Goal: Task Accomplishment & Management: Manage account settings

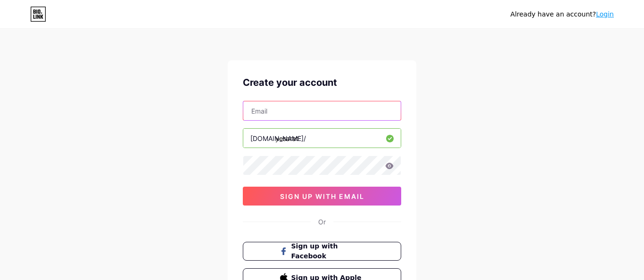
type input "[EMAIL_ADDRESS][DOMAIN_NAME]"
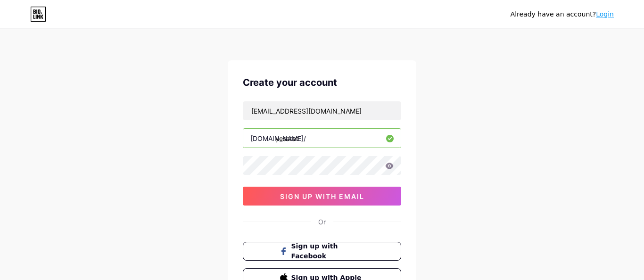
click at [318, 140] on input "yesarat" at bounding box center [322, 138] width 158 height 19
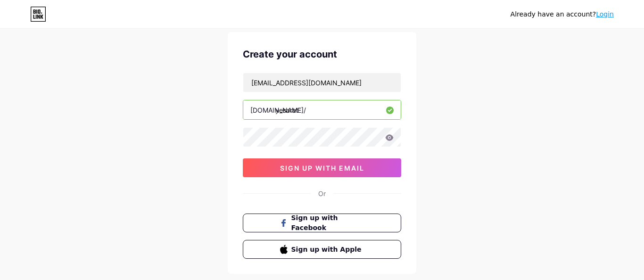
scroll to position [34, 0]
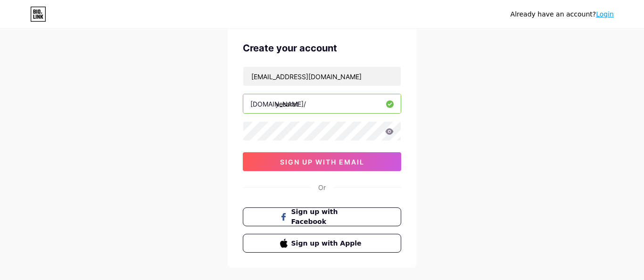
click at [393, 134] on icon at bounding box center [389, 131] width 8 height 7
click at [391, 133] on icon at bounding box center [390, 131] width 8 height 6
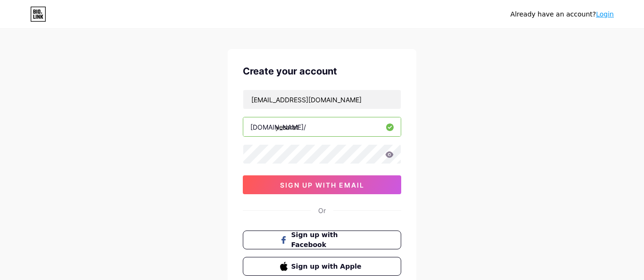
scroll to position [0, 0]
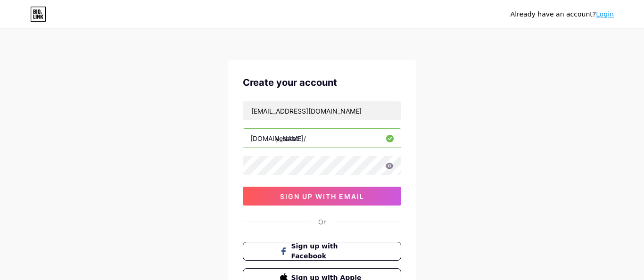
click at [607, 16] on link "Login" at bounding box center [605, 14] width 18 height 8
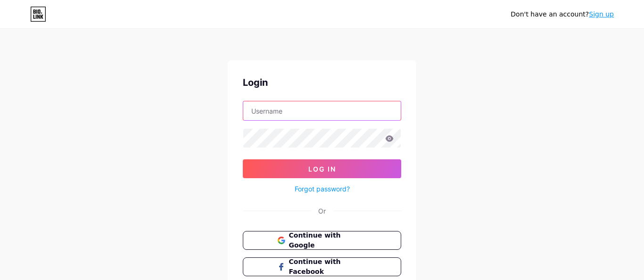
type input "[EMAIL_ADDRESS][DOMAIN_NAME]"
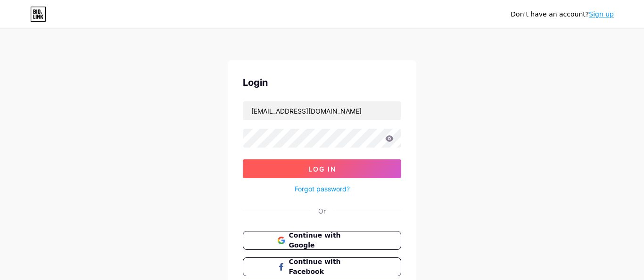
click at [338, 173] on button "Log In" at bounding box center [322, 168] width 159 height 19
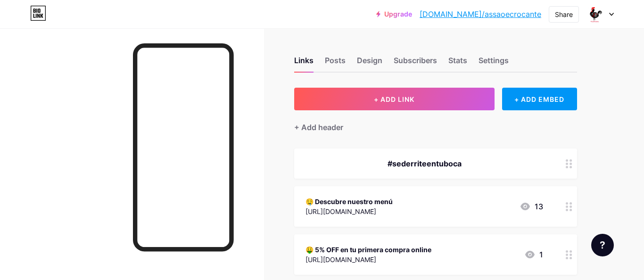
click at [615, 15] on div "Upgrade bio.link/assaoe... bio.link/assaoecrocante Share Switch accounts Assao …" at bounding box center [322, 14] width 644 height 17
click at [611, 15] on icon at bounding box center [612, 14] width 4 height 2
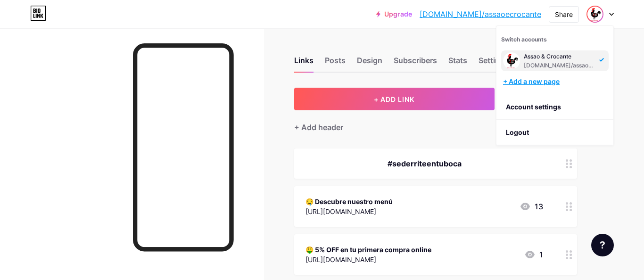
click at [554, 82] on div "+ Add a new page" at bounding box center [556, 81] width 106 height 9
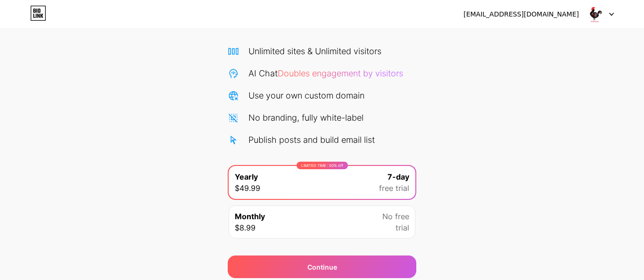
scroll to position [63, 0]
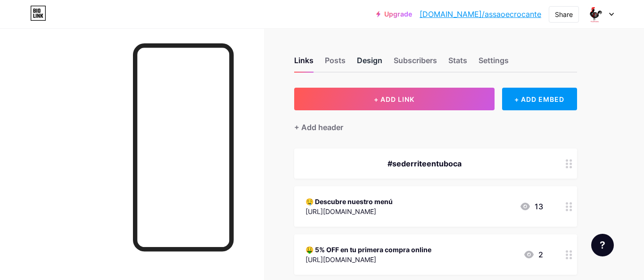
click at [376, 61] on div "Design" at bounding box center [369, 63] width 25 height 17
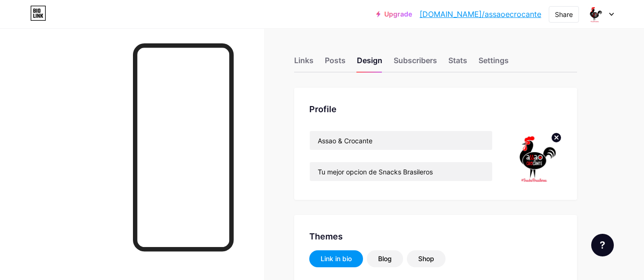
type input "#ffffff"
click at [559, 138] on circle at bounding box center [557, 138] width 10 height 10
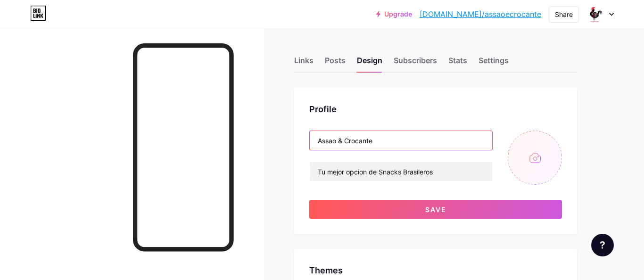
click at [415, 144] on input "Assao & Crocante" at bounding box center [401, 140] width 183 height 19
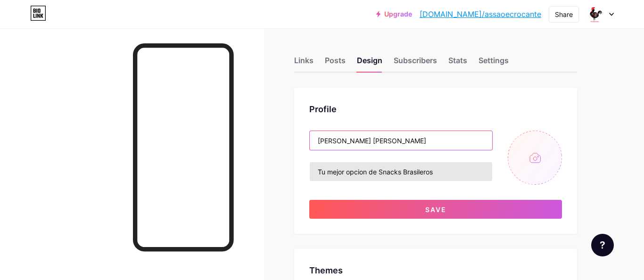
type input "[PERSON_NAME] [PERSON_NAME]"
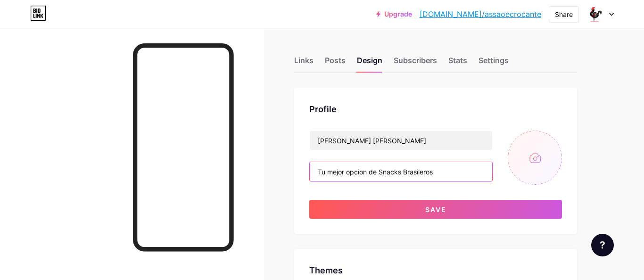
click at [368, 168] on input "Tu mejor opcion de Snacks Brasileros" at bounding box center [401, 171] width 183 height 19
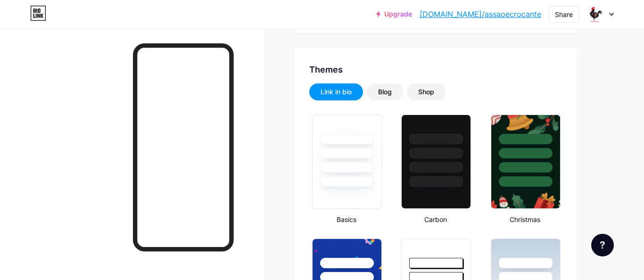
scroll to position [187, 0]
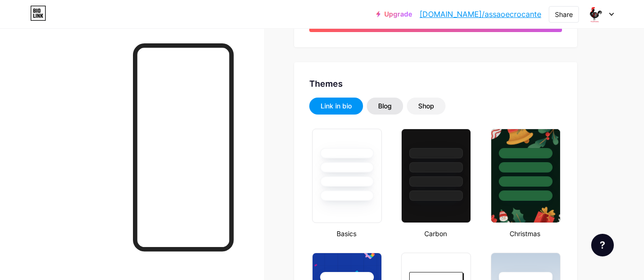
click at [393, 109] on div "Blog" at bounding box center [385, 106] width 36 height 17
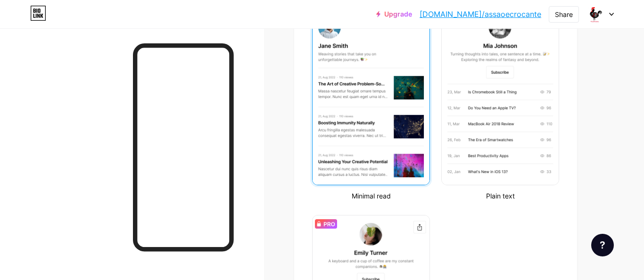
scroll to position [114, 0]
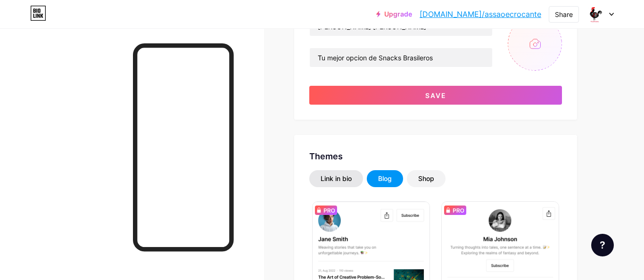
click at [337, 177] on div "Link in bio" at bounding box center [336, 178] width 31 height 9
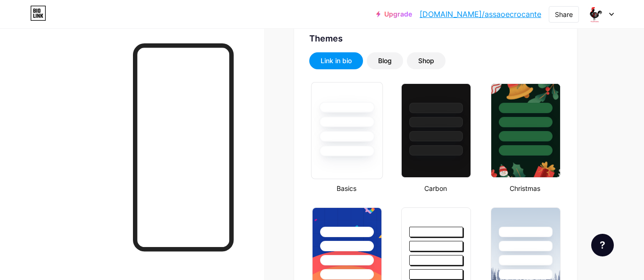
scroll to position [237, 0]
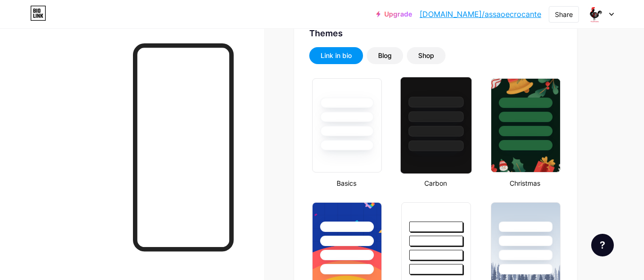
click at [419, 145] on div at bounding box center [436, 146] width 55 height 11
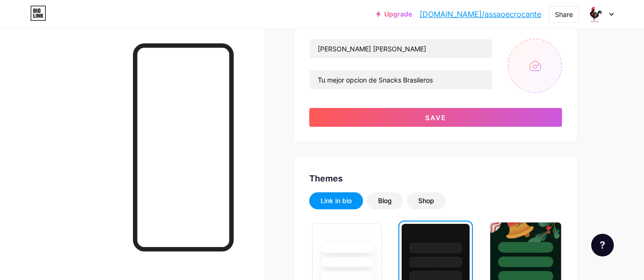
scroll to position [22, 0]
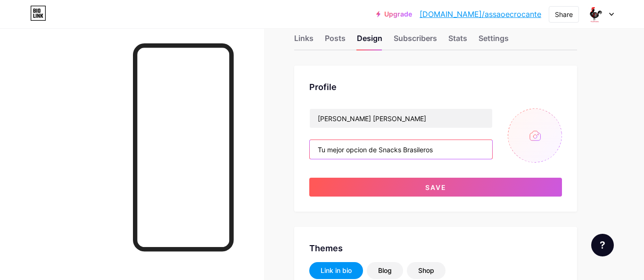
click at [368, 152] on input "Tu mejor opcion de Snacks Brasileros" at bounding box center [401, 149] width 183 height 19
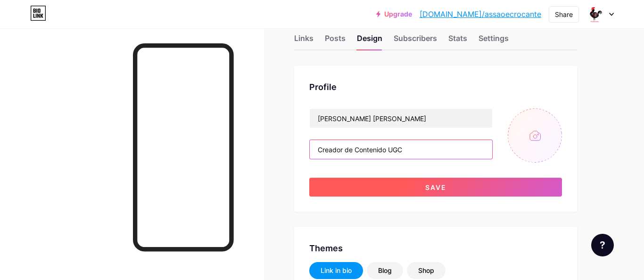
type input "Creador de Contenido UGC"
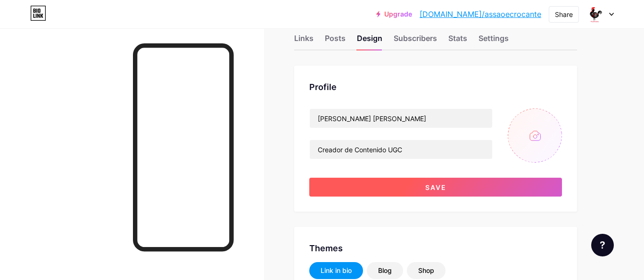
click at [410, 181] on button "Save" at bounding box center [435, 187] width 253 height 19
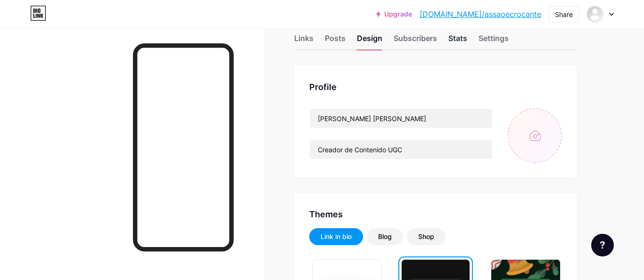
click at [454, 42] on div "Stats" at bounding box center [458, 41] width 19 height 17
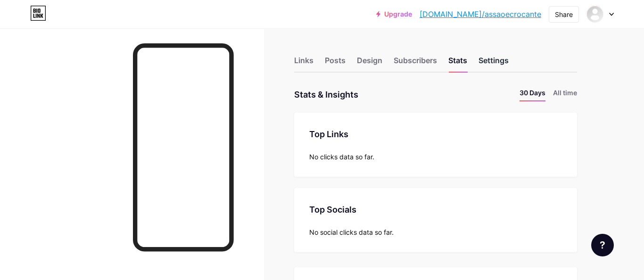
click at [490, 67] on div "Settings" at bounding box center [494, 63] width 30 height 17
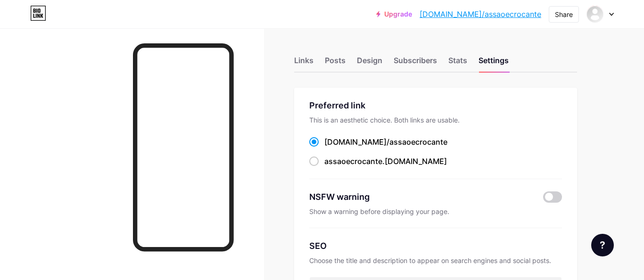
click at [607, 17] on div at bounding box center [600, 14] width 27 height 17
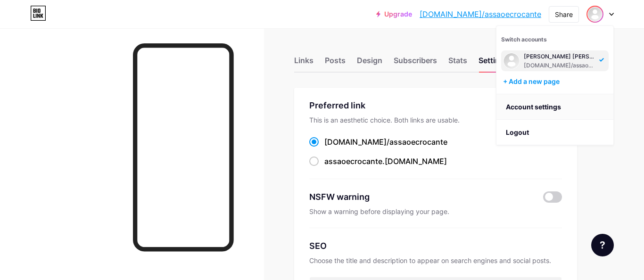
click at [540, 104] on link "Account settings" at bounding box center [555, 106] width 117 height 25
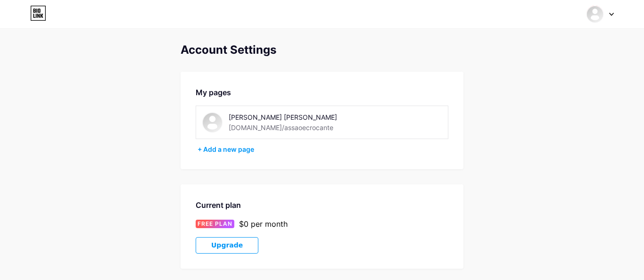
click at [281, 114] on div "[PERSON_NAME] [PERSON_NAME]" at bounding box center [296, 117] width 134 height 10
click at [278, 129] on div "[DOMAIN_NAME]/assaoecrocante" at bounding box center [281, 128] width 105 height 10
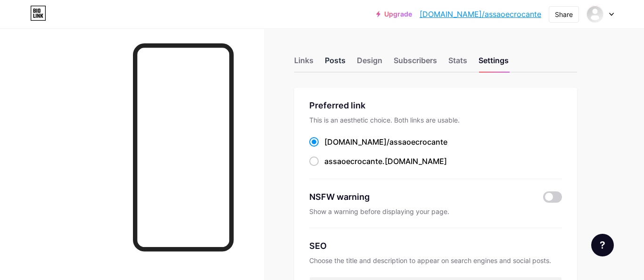
click at [341, 63] on div "Posts" at bounding box center [335, 63] width 21 height 17
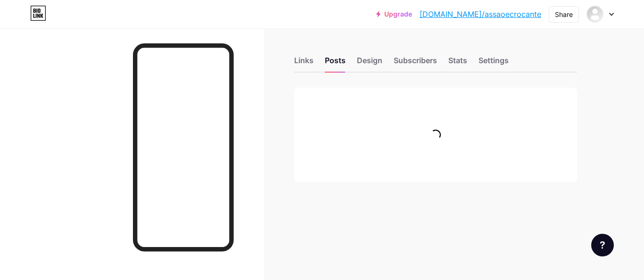
click at [314, 63] on div "Links Posts Design Subscribers Stats Settings" at bounding box center [435, 56] width 283 height 33
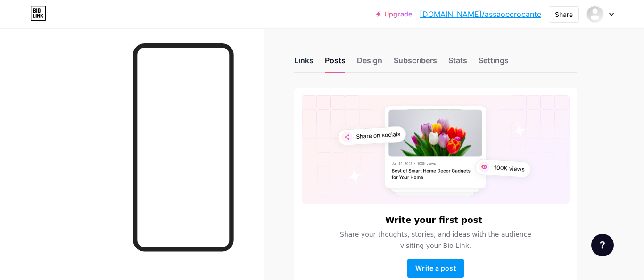
click at [305, 61] on div "Links" at bounding box center [303, 63] width 19 height 17
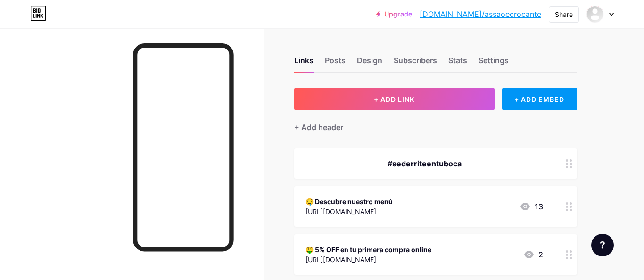
click at [447, 161] on div "#sederriteentuboca" at bounding box center [425, 163] width 238 height 11
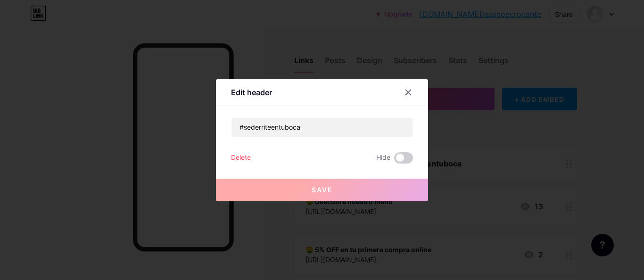
click at [447, 161] on div at bounding box center [322, 140] width 644 height 280
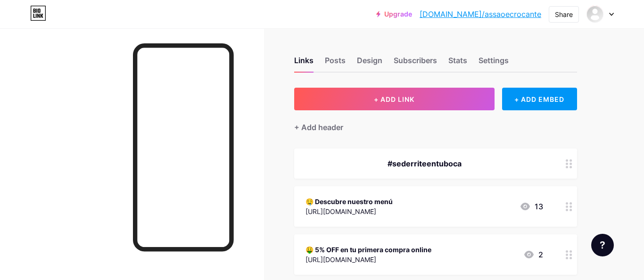
click at [434, 159] on div "#sederriteentuboca" at bounding box center [425, 163] width 238 height 11
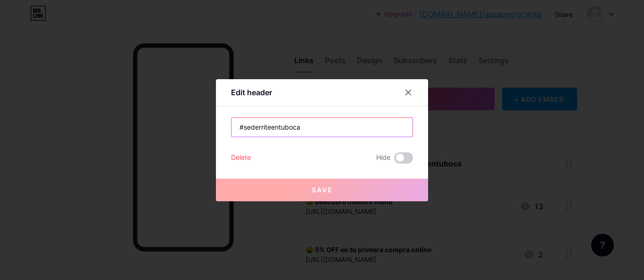
click at [305, 128] on input "#sederriteentuboca" at bounding box center [322, 127] width 181 height 19
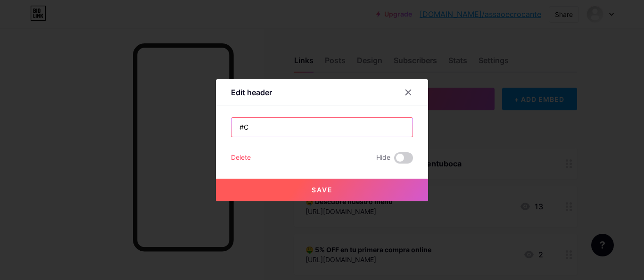
type input "#"
click at [305, 134] on input "Conecto gente" at bounding box center [322, 127] width 181 height 19
paste input "🔥 Conecto marcas con personas"
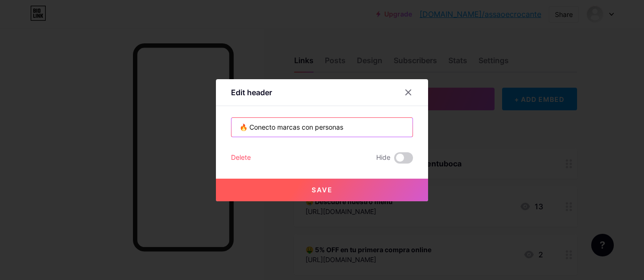
type input "🔥 Conecto marcas con personas"
click at [315, 201] on div at bounding box center [322, 140] width 644 height 280
click at [321, 189] on div "🤤 Descubre nuestro menú https://assao-crocante.ola.click/products 13" at bounding box center [435, 206] width 283 height 41
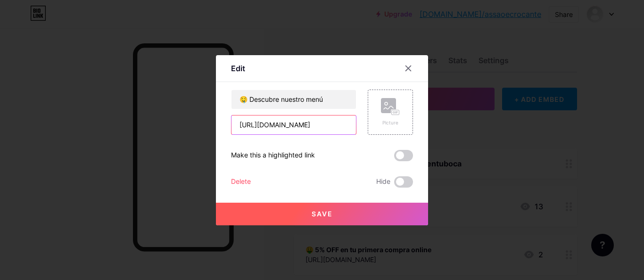
click at [261, 127] on input "https://assao-crocante.ola.click/products" at bounding box center [294, 125] width 125 height 19
click at [270, 125] on input "https://assao-crocante.ola.click/products" at bounding box center [294, 125] width 125 height 19
click at [309, 121] on input "https://assao-crocante.ola.click/products" at bounding box center [294, 125] width 125 height 19
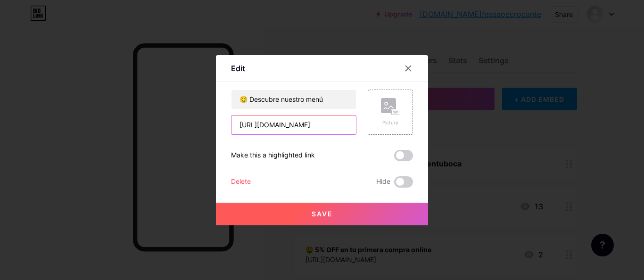
click at [309, 121] on input "https://assao-crocante.ola.click/products" at bounding box center [294, 125] width 125 height 19
click at [317, 127] on input "https://assao-crocante.ola.click/products" at bounding box center [294, 125] width 125 height 19
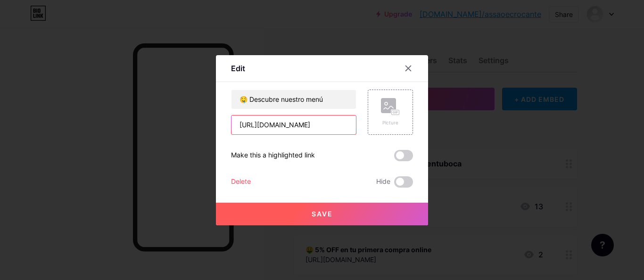
click at [241, 125] on input "https://assao-crocante.ola.click/products" at bounding box center [294, 125] width 125 height 19
drag, startPoint x: 335, startPoint y: 117, endPoint x: 367, endPoint y: 128, distance: 34.2
click at [367, 128] on div "🤤 Descubre nuestro menú https://assao-crocante.ola.click/products Picture" at bounding box center [322, 112] width 182 height 45
paste input "yesarat.my.canva.site/ugc"
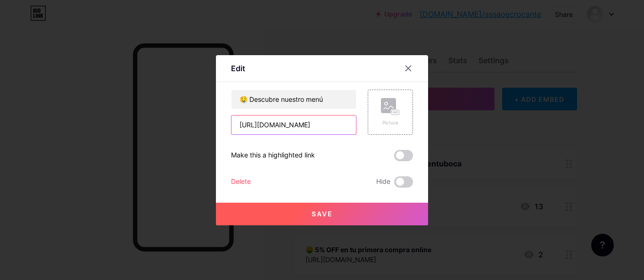
scroll to position [0, 0]
type input "[URL][DOMAIN_NAME]"
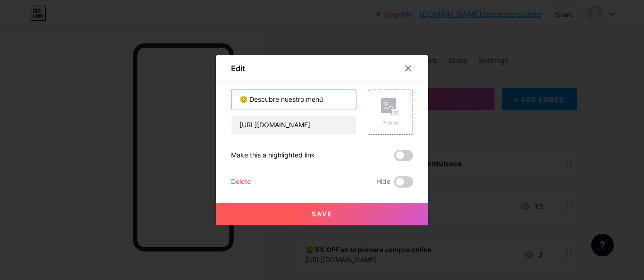
drag, startPoint x: 320, startPoint y: 100, endPoint x: 251, endPoint y: 100, distance: 69.8
click at [251, 100] on input "🤤 Descubre nuestro menú" at bounding box center [294, 99] width 125 height 19
click at [247, 98] on input "🤤 Portafolio UGC" at bounding box center [294, 99] width 125 height 19
drag, startPoint x: 248, startPoint y: 98, endPoint x: 230, endPoint y: 99, distance: 17.9
click at [230, 99] on div "Edit Content YouTube Play YouTube video without leaving your page. ADD Vimeo Pl…" at bounding box center [322, 140] width 212 height 170
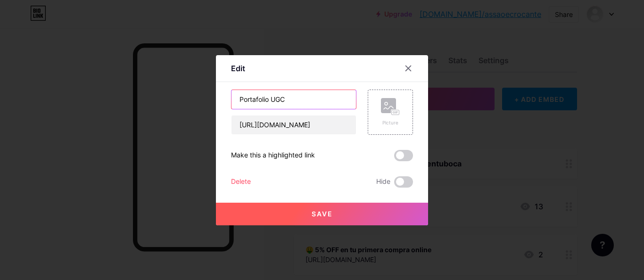
click at [241, 99] on input "Portafolio UGC" at bounding box center [294, 99] width 125 height 19
type input "Portafolio UGC"
click at [404, 156] on span at bounding box center [403, 155] width 19 height 11
click at [394, 158] on input "checkbox" at bounding box center [394, 158] width 0 height 0
click at [342, 219] on button "Save" at bounding box center [322, 214] width 212 height 23
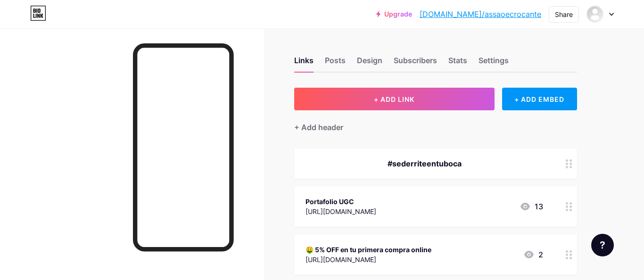
click at [442, 160] on div "#sederriteentuboca" at bounding box center [425, 163] width 238 height 11
click at [450, 163] on div "#sederriteentuboca" at bounding box center [425, 163] width 238 height 11
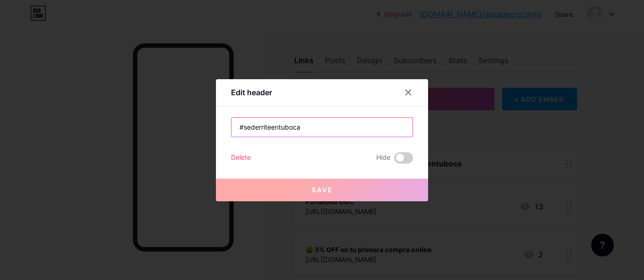
drag, startPoint x: 314, startPoint y: 125, endPoint x: 211, endPoint y: 134, distance: 102.7
click at [211, 134] on div "Edit header #sederriteentuboca Delete Hide Save" at bounding box center [322, 140] width 644 height 280
click at [265, 126] on input "#sederriteentuboca" at bounding box center [322, 127] width 181 height 19
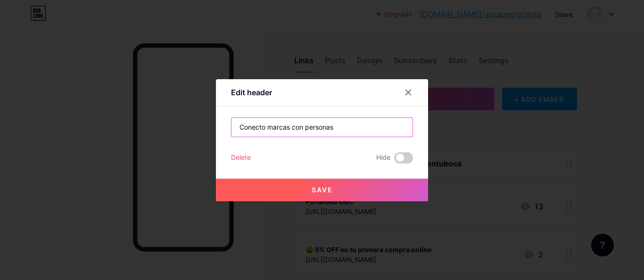
drag, startPoint x: 352, startPoint y: 124, endPoint x: 203, endPoint y: 115, distance: 148.9
click at [203, 115] on div "Edit header Conecto marcas con personas Delete Hide Save" at bounding box center [322, 140] width 644 height 280
paste input "🔥"
type input "🔥 Conecto marcas con personas"
click at [332, 191] on span "Save" at bounding box center [322, 190] width 21 height 8
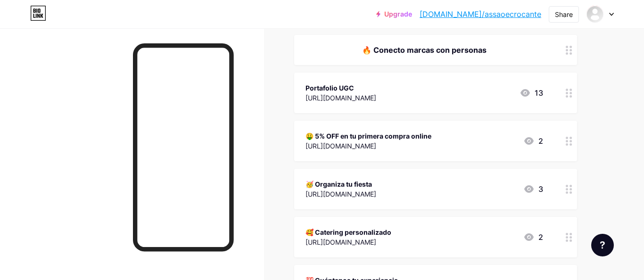
scroll to position [304, 0]
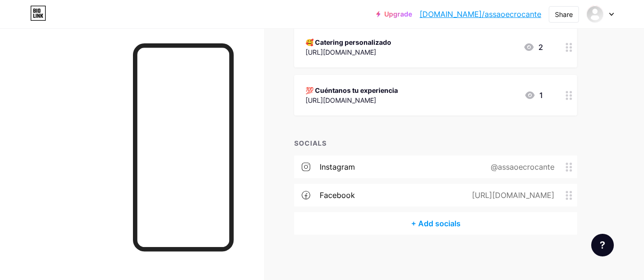
click at [530, 165] on div "@assaoecrocante" at bounding box center [521, 166] width 90 height 11
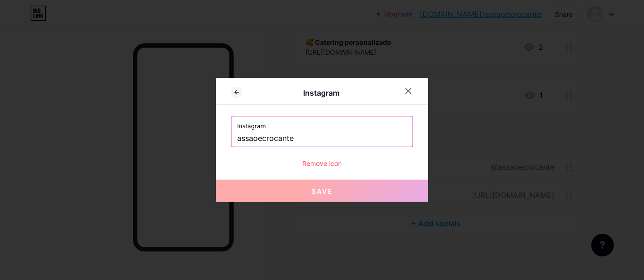
click at [305, 137] on input "assaoecrocante" at bounding box center [322, 139] width 170 height 16
drag, startPoint x: 292, startPoint y: 138, endPoint x: 227, endPoint y: 141, distance: 64.2
click at [227, 141] on div "Instagram Instagram assaoecrocante Remove icon Save" at bounding box center [322, 140] width 212 height 125
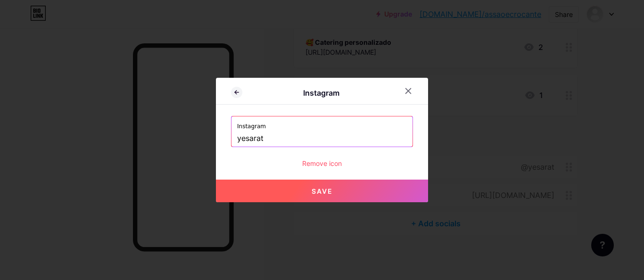
click at [322, 191] on span "Save" at bounding box center [322, 191] width 21 height 8
type input "https://instagram.com/yesarat"
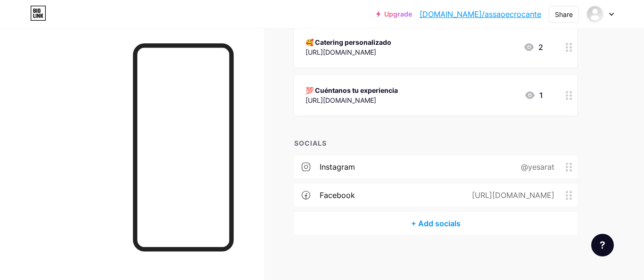
click at [503, 193] on div "https://facebook.com/assaoecrocante" at bounding box center [511, 195] width 109 height 11
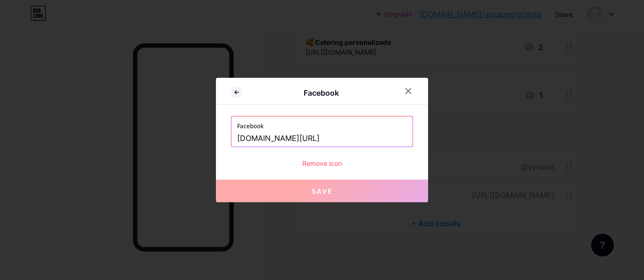
drag, startPoint x: 293, startPoint y: 136, endPoint x: 385, endPoint y: 137, distance: 91.5
click at [385, 137] on input "facebook.com/assaoecrocante" at bounding box center [322, 139] width 170 height 16
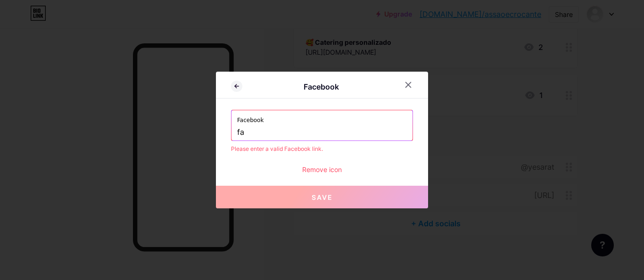
type input "f"
type input "y"
type input "yea"
type input "ye"
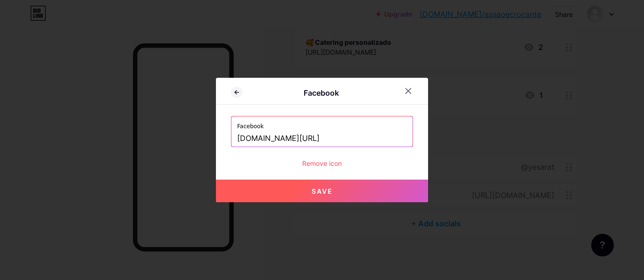
click at [325, 136] on input "facebook.com/yesa" at bounding box center [322, 139] width 170 height 16
type input "facebook.com/yesarat"
click at [409, 93] on icon at bounding box center [409, 91] width 8 height 8
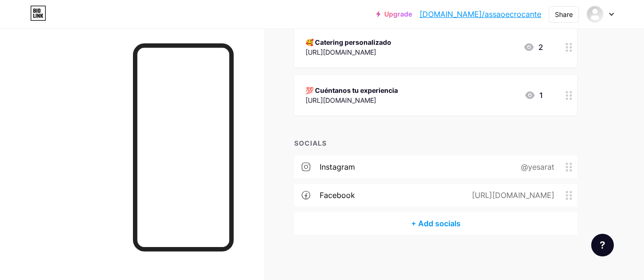
click at [569, 198] on icon at bounding box center [569, 195] width 7 height 9
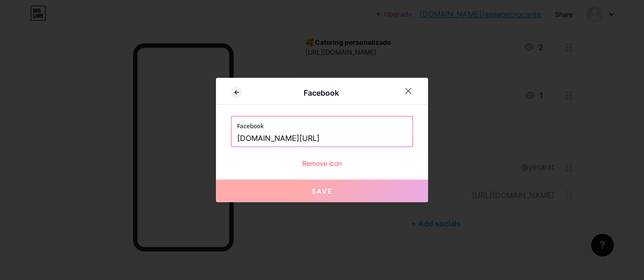
click at [318, 166] on div "Remove icon" at bounding box center [322, 164] width 182 height 10
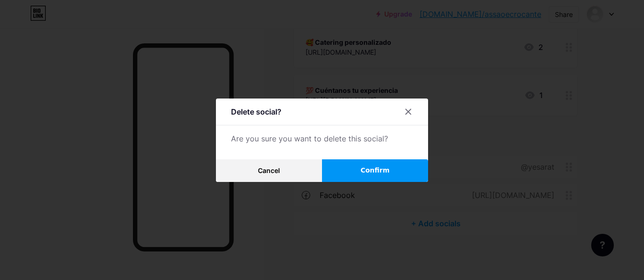
click at [359, 173] on button "Confirm" at bounding box center [375, 170] width 106 height 23
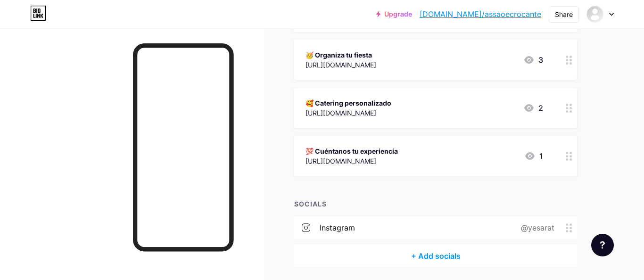
scroll to position [220, 0]
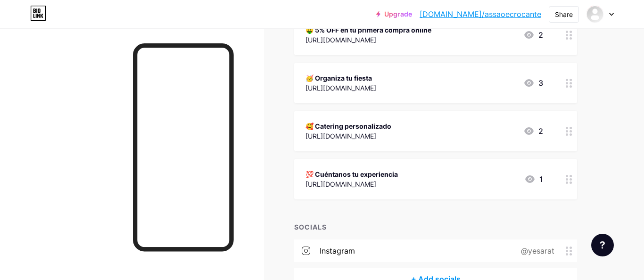
click at [571, 178] on circle at bounding box center [571, 179] width 2 height 2
click at [401, 181] on span at bounding box center [403, 181] width 19 height 11
click at [394, 184] on input "checkbox" at bounding box center [394, 184] width 0 height 0
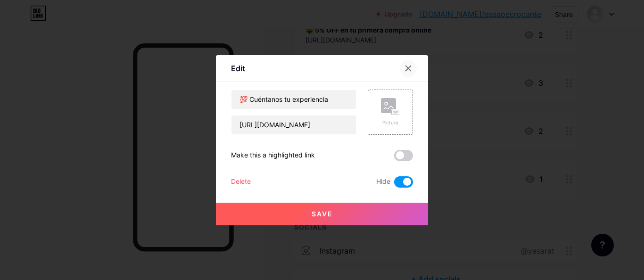
click at [408, 71] on icon at bounding box center [409, 69] width 8 height 8
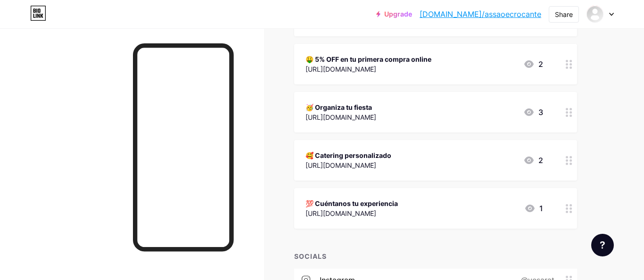
scroll to position [190, 0]
click at [569, 207] on icon at bounding box center [569, 209] width 7 height 9
click at [409, 182] on span at bounding box center [403, 181] width 19 height 11
click at [394, 184] on input "checkbox" at bounding box center [394, 184] width 0 height 0
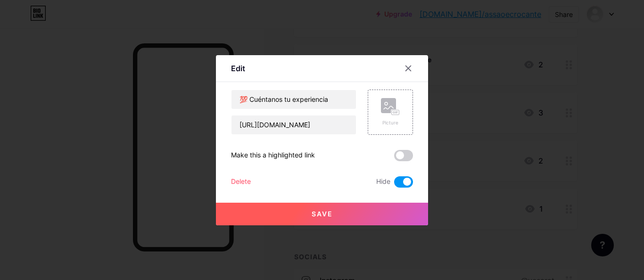
click at [392, 218] on button "Save" at bounding box center [322, 214] width 212 height 23
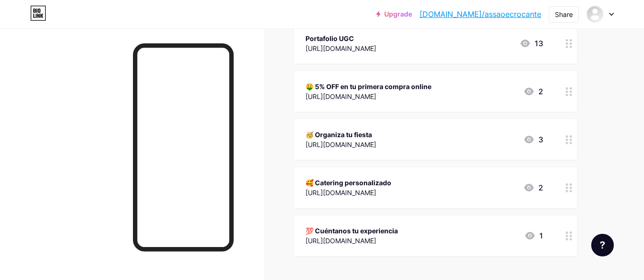
scroll to position [158, 0]
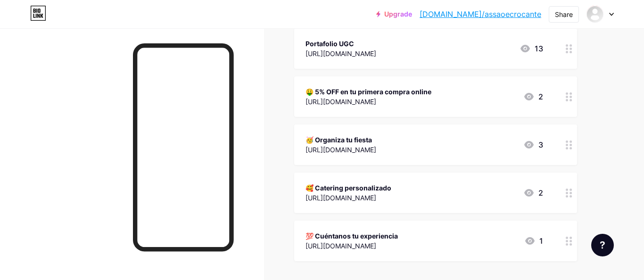
click at [570, 151] on div at bounding box center [569, 145] width 16 height 41
click at [404, 185] on span at bounding box center [403, 181] width 19 height 11
click at [394, 184] on input "checkbox" at bounding box center [394, 184] width 0 height 0
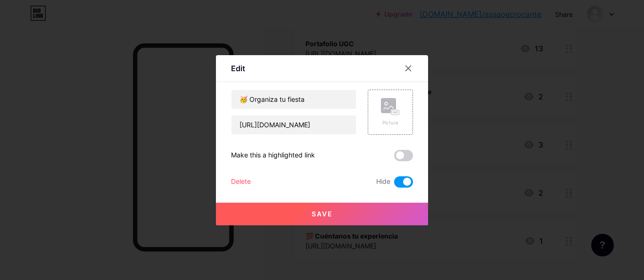
click at [382, 208] on button "Save" at bounding box center [322, 214] width 212 height 23
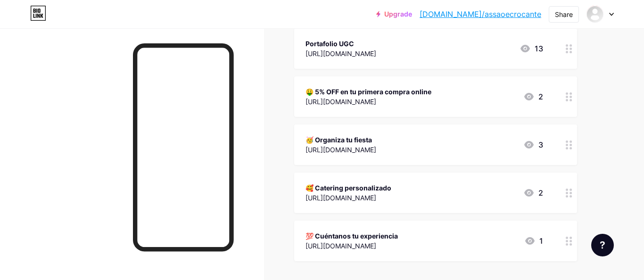
click at [571, 197] on circle at bounding box center [571, 196] width 2 height 2
click at [401, 179] on span at bounding box center [403, 181] width 19 height 11
click at [394, 184] on input "checkbox" at bounding box center [394, 184] width 0 height 0
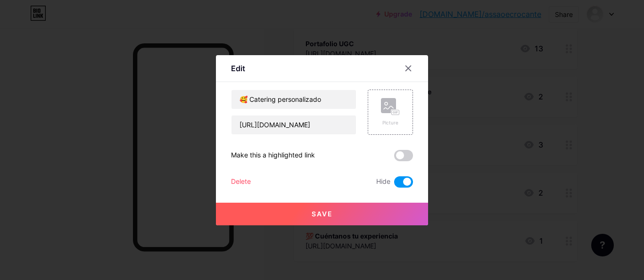
click at [390, 214] on button "Save" at bounding box center [322, 214] width 212 height 23
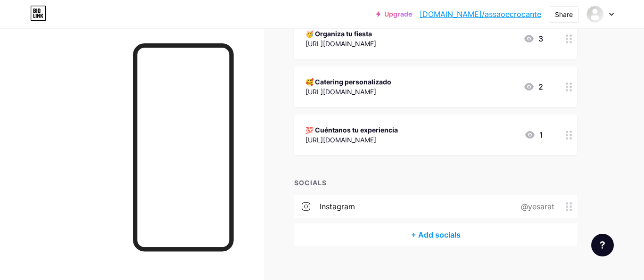
scroll to position [277, 0]
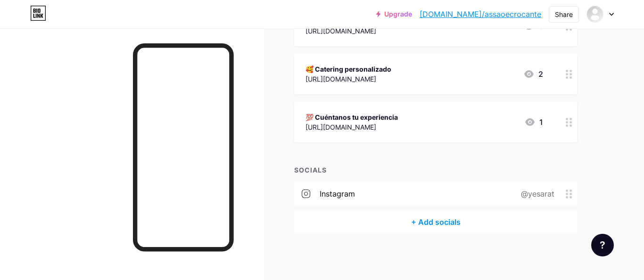
click at [454, 217] on div "+ Add socials" at bounding box center [435, 222] width 283 height 23
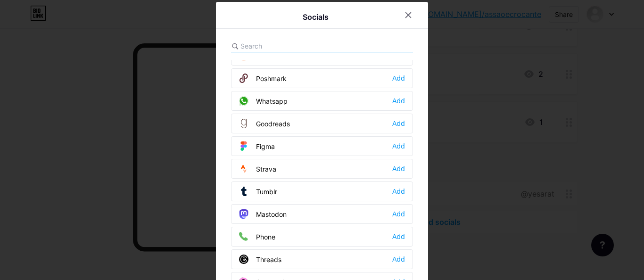
click at [292, 97] on div "Whatsapp Add" at bounding box center [322, 101] width 182 height 20
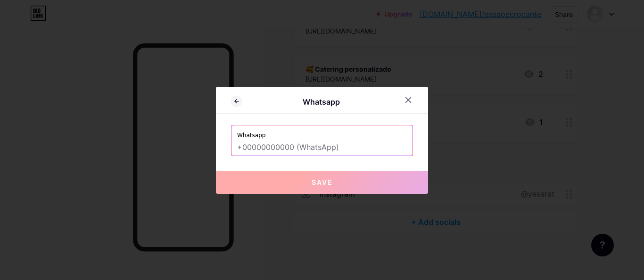
click at [309, 146] on input "text" at bounding box center [322, 148] width 170 height 16
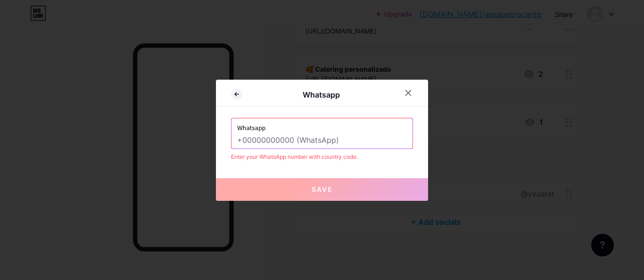
type input "["
type input "-"
type input "="
type input "0"
click at [314, 151] on div "Whatsapp Enter your WhatsApp number with country code." at bounding box center [322, 139] width 182 height 43
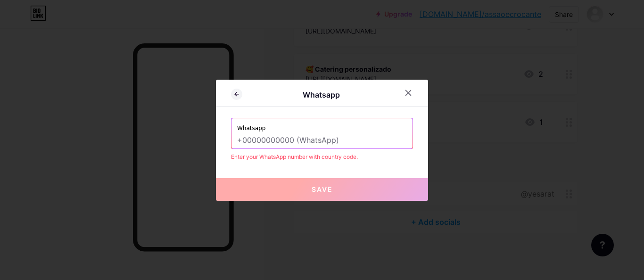
click at [324, 140] on input "text" at bounding box center [322, 141] width 170 height 16
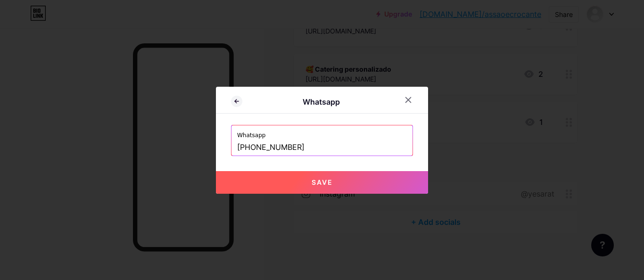
click at [354, 180] on button "Save" at bounding box center [322, 182] width 212 height 23
type input "[URL][DOMAIN_NAME][PHONE_NUMBER]"
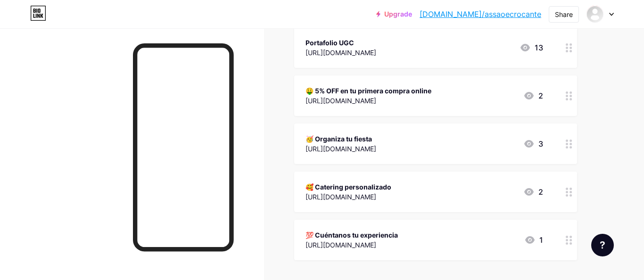
scroll to position [159, 0]
click at [571, 99] on circle at bounding box center [571, 100] width 2 height 2
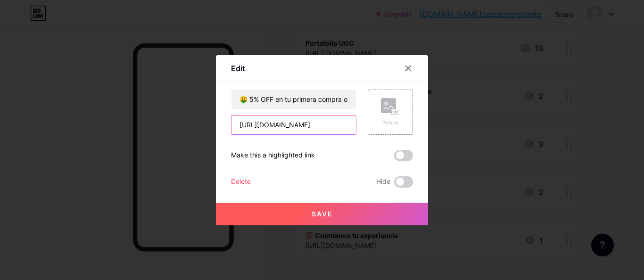
click at [311, 125] on input "https://posts.gle/Uzv6SH" at bounding box center [294, 125] width 125 height 19
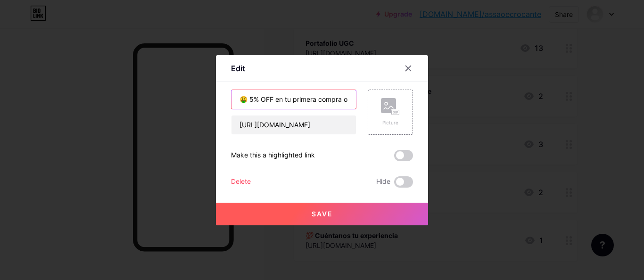
click at [306, 100] on input "🤑 5% OFF en tu primera compra online" at bounding box center [294, 99] width 125 height 19
click at [271, 100] on input "🤑 5% OFF en tu primera compra online" at bounding box center [294, 99] width 125 height 19
click at [253, 101] on input "🤑 5% OFF en tu primera compra online" at bounding box center [294, 99] width 125 height 19
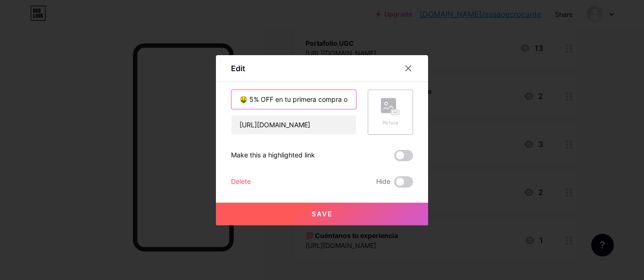
scroll to position [0, 16]
drag, startPoint x: 250, startPoint y: 100, endPoint x: 411, endPoint y: 106, distance: 161.0
click at [411, 106] on div "🤑 5% OFF en tu primera compra online https://posts.gle/Uzv6SH Picture" at bounding box center [322, 112] width 182 height 45
type input "🤑 My tienda Online"
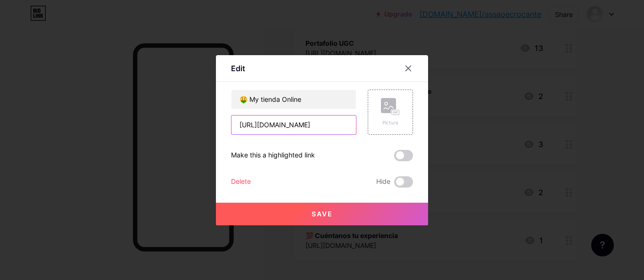
drag, startPoint x: 328, startPoint y: 124, endPoint x: 262, endPoint y: 126, distance: 65.6
click at [262, 126] on input "https://posts.gle/Uzv6SH" at bounding box center [294, 125] width 125 height 19
click at [298, 126] on input "https://amway.com.co/yesarat" at bounding box center [294, 125] width 125 height 19
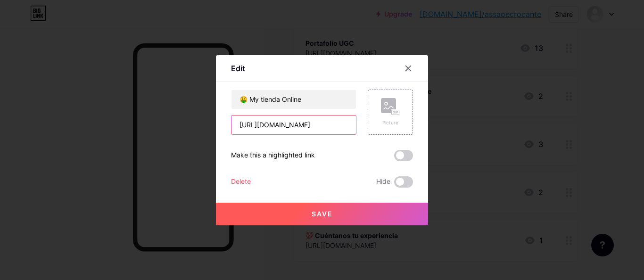
paste input "co.ashare.me/VEczrsnf"
type input "[URL][DOMAIN_NAME]"
click at [336, 214] on button "Save" at bounding box center [322, 214] width 212 height 23
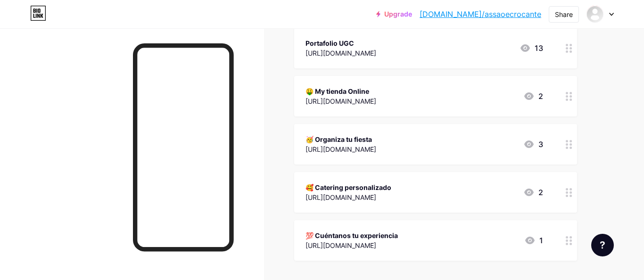
click at [570, 102] on div at bounding box center [569, 96] width 16 height 41
click at [406, 156] on span at bounding box center [403, 155] width 19 height 11
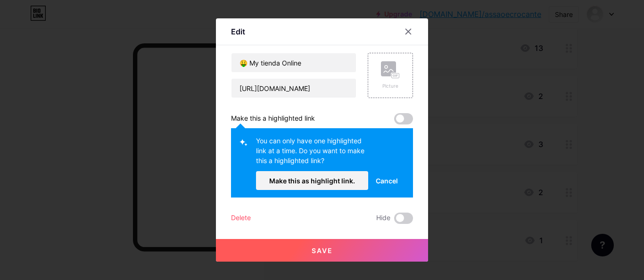
click at [389, 182] on span "Cancel" at bounding box center [387, 181] width 22 height 10
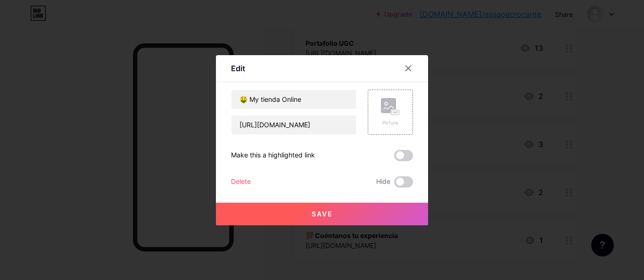
click at [370, 211] on button "Save" at bounding box center [322, 214] width 212 height 23
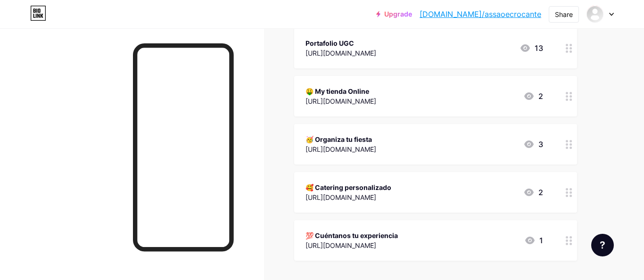
click at [568, 98] on icon at bounding box center [569, 96] width 7 height 9
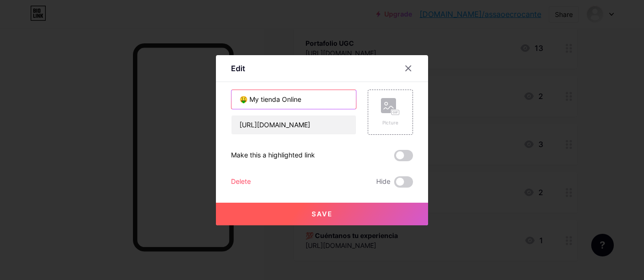
click at [298, 96] on input "🤑 My tienda Online" at bounding box center [294, 99] width 125 height 19
drag, startPoint x: 305, startPoint y: 97, endPoint x: 236, endPoint y: 102, distance: 68.6
click at [236, 102] on input "🤑 My tienda Online" at bounding box center [294, 99] width 125 height 19
click at [250, 99] on input "🤑 My tienda Online" at bounding box center [294, 99] width 125 height 19
drag, startPoint x: 259, startPoint y: 99, endPoint x: 217, endPoint y: 99, distance: 41.5
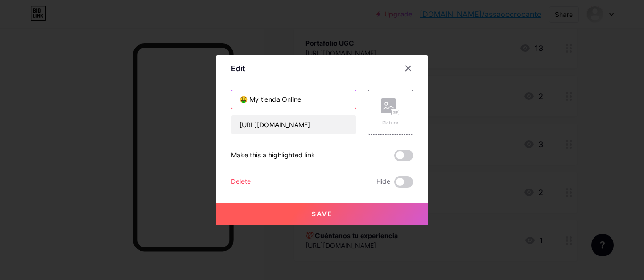
click at [220, 99] on div "Edit Content YouTube Play YouTube video without leaving your page. ADD Vimeo Pl…" at bounding box center [322, 140] width 212 height 170
click at [275, 98] on input "Mi tienda Online" at bounding box center [294, 99] width 125 height 19
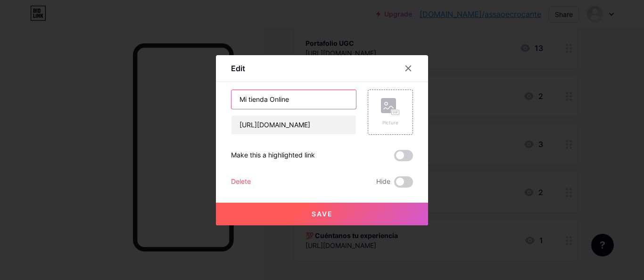
drag, startPoint x: 251, startPoint y: 98, endPoint x: 312, endPoint y: 100, distance: 60.9
click at [312, 100] on input "Mi tienda Online" at bounding box center [294, 99] width 125 height 19
type input "Mi tienda"
click at [397, 209] on button "Save" at bounding box center [322, 214] width 212 height 23
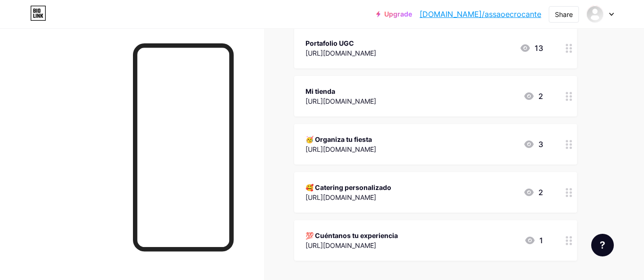
click at [569, 94] on icon at bounding box center [569, 96] width 7 height 9
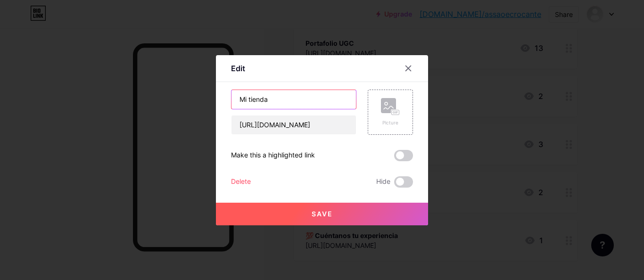
drag, startPoint x: 242, startPoint y: 99, endPoint x: 177, endPoint y: 99, distance: 64.2
click at [184, 99] on div "Edit Content YouTube Play YouTube video without leaving your page. ADD Vimeo Pl…" at bounding box center [322, 140] width 644 height 280
type input "Los productos que uso"
click at [297, 206] on button "Save" at bounding box center [322, 214] width 212 height 23
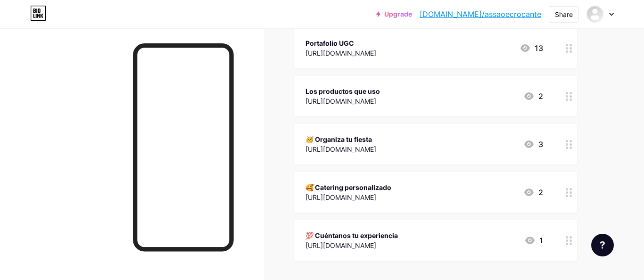
click at [525, 11] on link "[DOMAIN_NAME]/assaoecrocante" at bounding box center [481, 13] width 122 height 11
click at [412, 15] on link "Upgrade" at bounding box center [394, 14] width 36 height 8
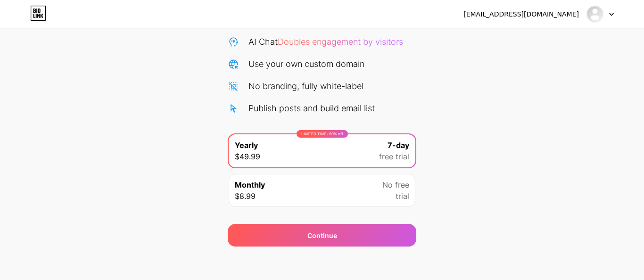
scroll to position [36, 0]
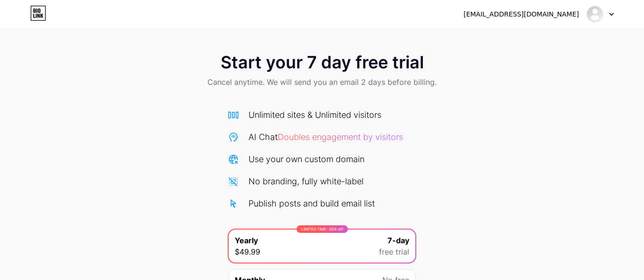
click at [612, 13] on icon at bounding box center [612, 14] width 5 height 3
click at [556, 16] on div "[EMAIL_ADDRESS][DOMAIN_NAME]" at bounding box center [522, 14] width 116 height 10
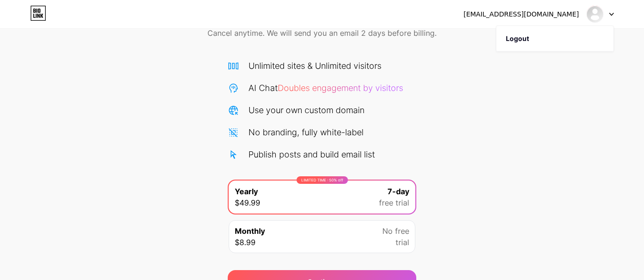
scroll to position [96, 0]
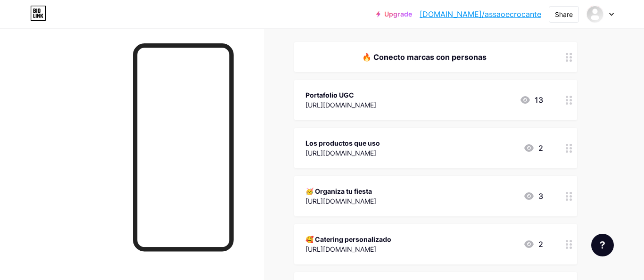
scroll to position [81, 0]
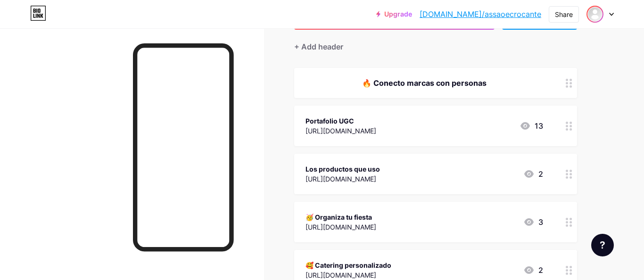
click at [598, 12] on img at bounding box center [595, 14] width 15 height 15
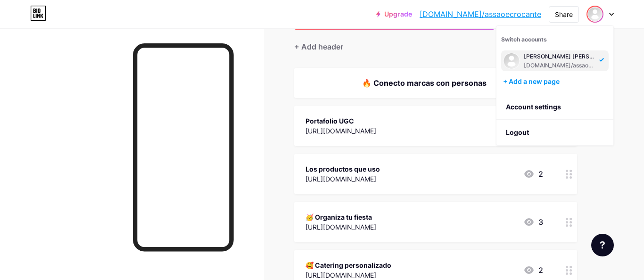
click at [594, 58] on div "[PERSON_NAME] [DOMAIN_NAME]/assaoecrocante" at bounding box center [556, 60] width 108 height 21
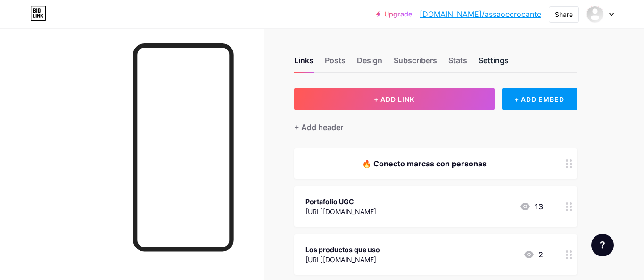
click at [489, 57] on div "Settings" at bounding box center [494, 63] width 30 height 17
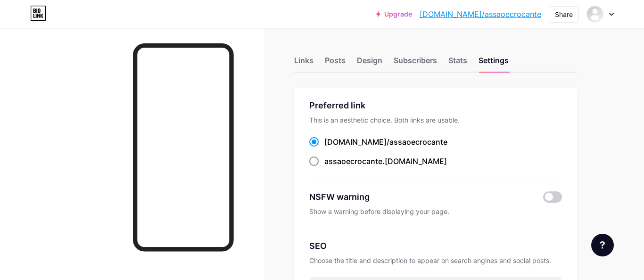
click at [366, 161] on span "assaoecrocante" at bounding box center [354, 161] width 58 height 9
click at [331, 167] on input "assaoecrocante .bio.link" at bounding box center [328, 170] width 6 height 6
radio input "true"
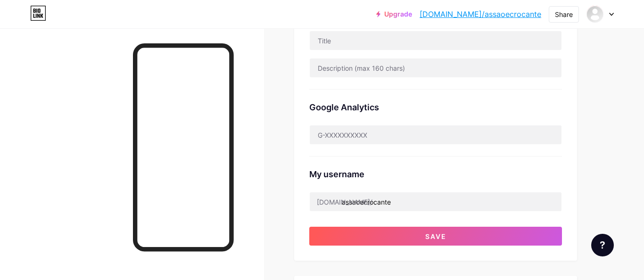
scroll to position [253, 0]
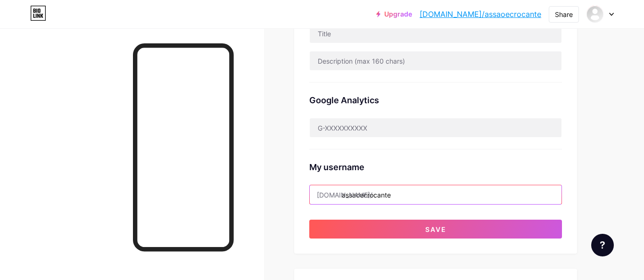
drag, startPoint x: 344, startPoint y: 195, endPoint x: 421, endPoint y: 194, distance: 77.4
click at [420, 194] on input "assaoecrocante" at bounding box center [436, 194] width 252 height 19
type input "a"
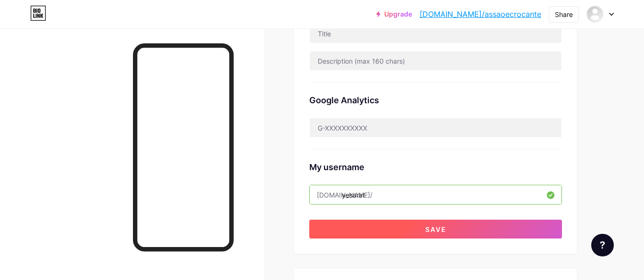
type input "yesarat"
click at [492, 229] on button "Save" at bounding box center [435, 229] width 253 height 19
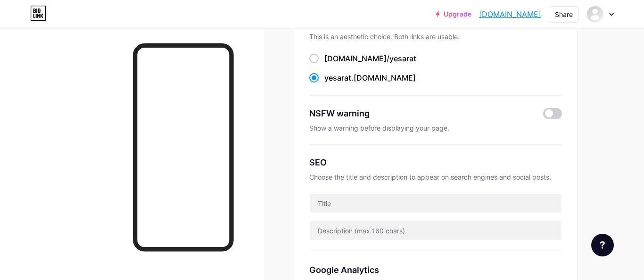
scroll to position [78, 0]
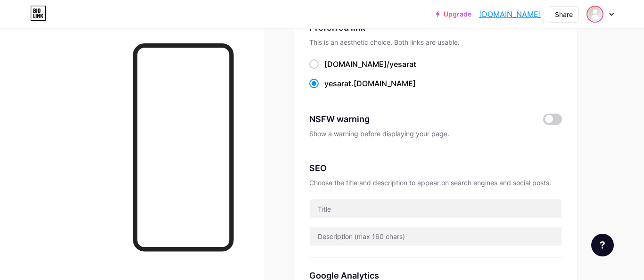
click at [601, 19] on div at bounding box center [595, 14] width 17 height 17
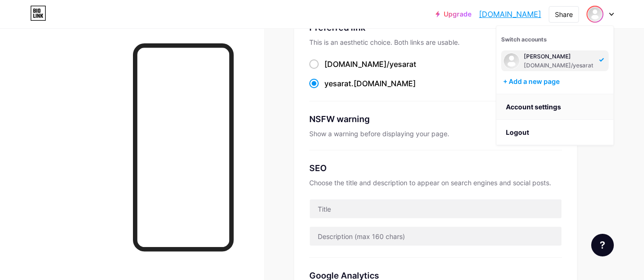
click at [555, 106] on link "Account settings" at bounding box center [555, 106] width 117 height 25
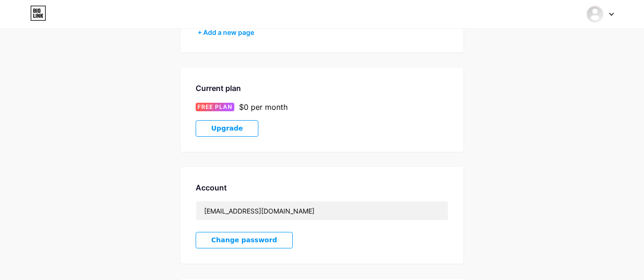
scroll to position [109, 0]
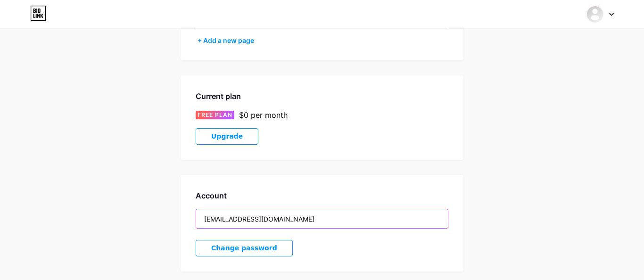
click at [240, 218] on input "saayesid@gmail.com" at bounding box center [322, 218] width 252 height 19
drag, startPoint x: 234, startPoint y: 217, endPoint x: 167, endPoint y: 209, distance: 67.5
click at [167, 209] on div "Account Settings My pages Yesid Saa Ararat bio.link/yesarat + Add a new page Cu…" at bounding box center [322, 157] width 644 height 446
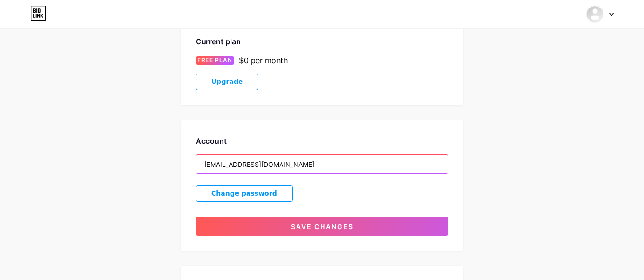
scroll to position [173, 0]
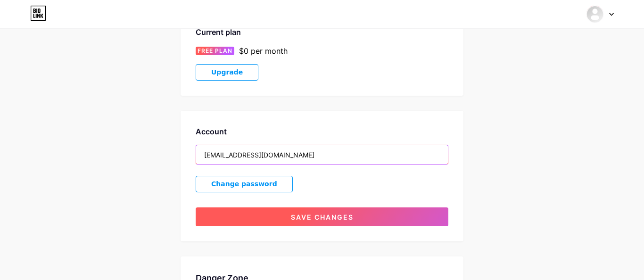
type input "yesarat.ugc@gmail.com"
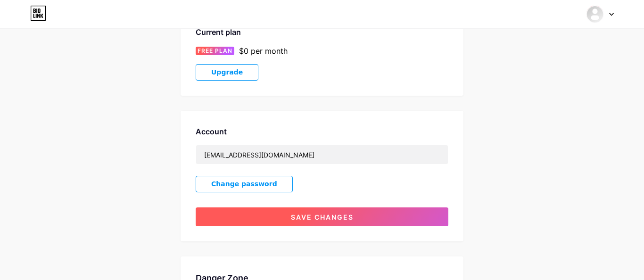
click at [262, 214] on button "Save changes" at bounding box center [322, 217] width 253 height 19
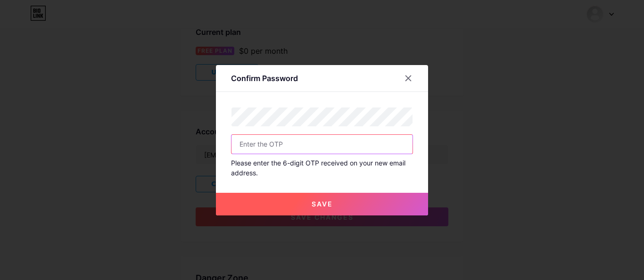
click at [323, 147] on input "text" at bounding box center [322, 144] width 181 height 19
type input "165163"
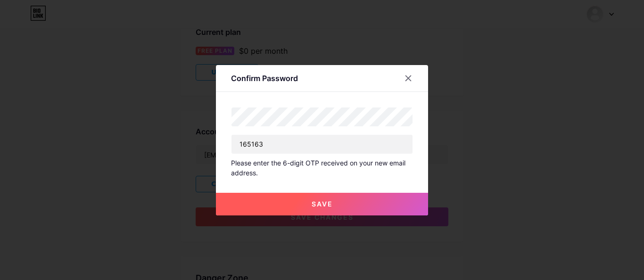
click at [360, 191] on div "Save" at bounding box center [322, 197] width 212 height 38
click at [361, 201] on button "Save" at bounding box center [322, 204] width 212 height 23
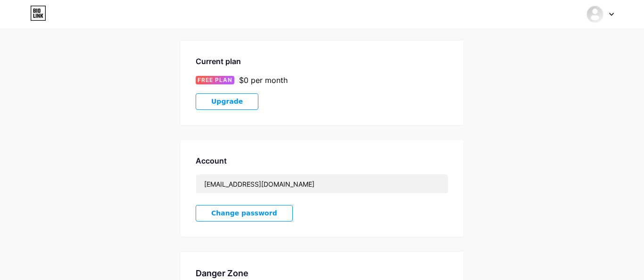
scroll to position [143, 0]
click at [615, 15] on div "Switch accounts Yesid Saa Ararat bio.link/yesarat + Add a new page Dashboard Lo…" at bounding box center [322, 14] width 644 height 17
click at [612, 15] on icon at bounding box center [612, 14] width 4 height 2
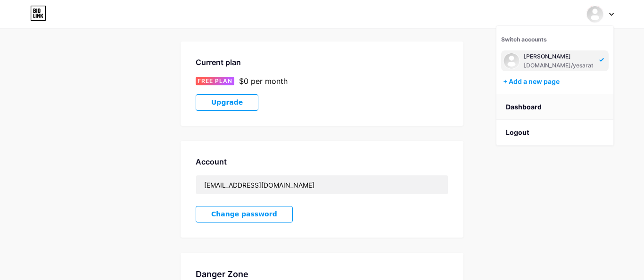
click at [536, 110] on link "Dashboard" at bounding box center [555, 106] width 117 height 25
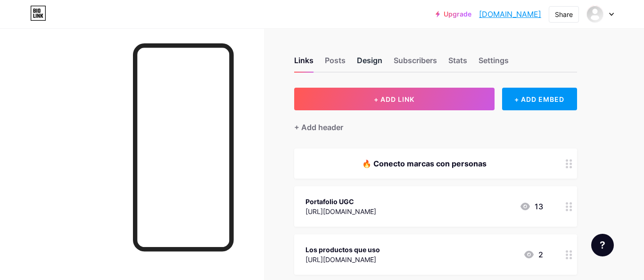
click at [373, 69] on div "Design" at bounding box center [369, 63] width 25 height 17
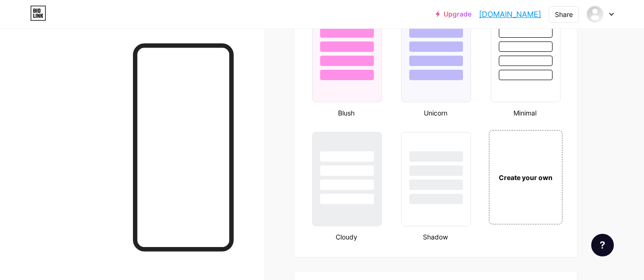
scroll to position [1120, 0]
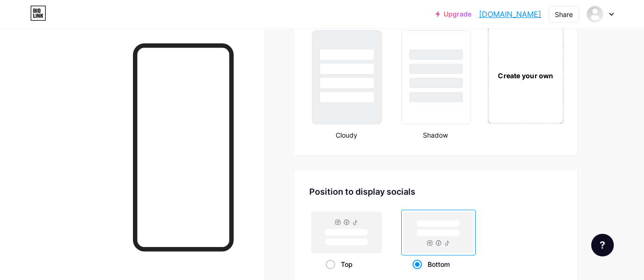
click at [527, 105] on div "Create your own" at bounding box center [526, 74] width 76 height 97
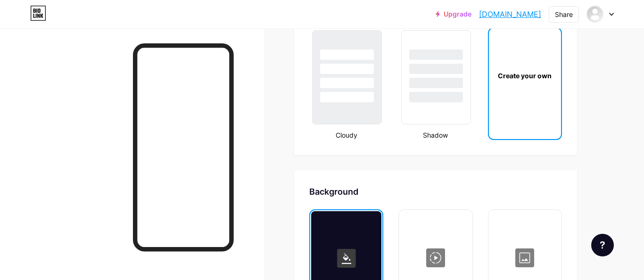
type input "#ffffff"
type input "#000000"
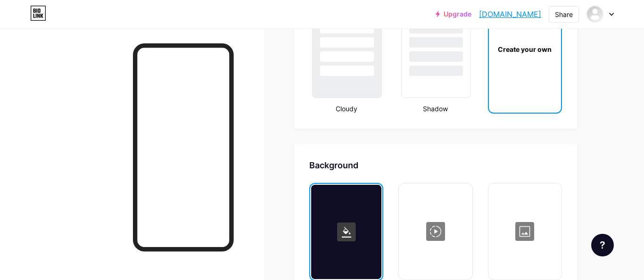
scroll to position [1219, 0]
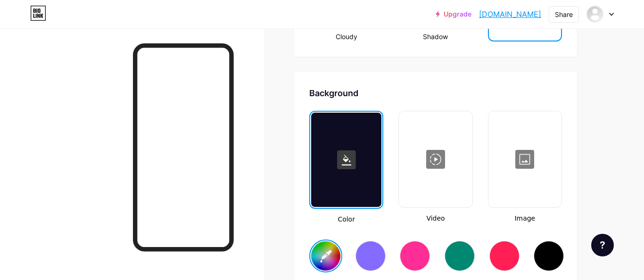
click at [515, 173] on div at bounding box center [525, 159] width 71 height 94
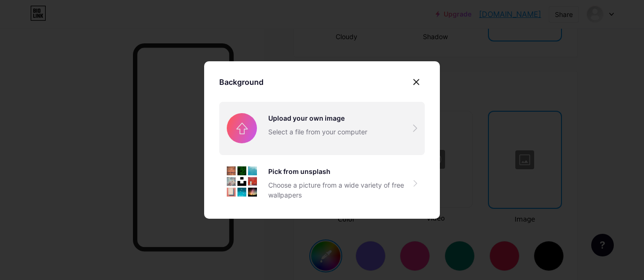
click at [351, 124] on input "file" at bounding box center [322, 128] width 206 height 53
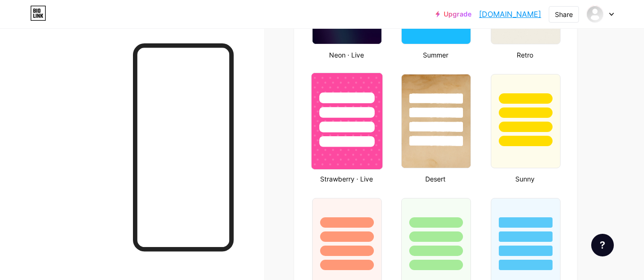
scroll to position [492, 0]
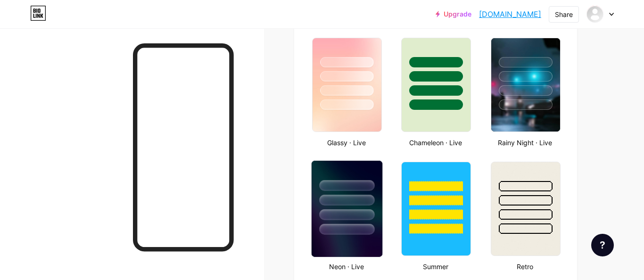
click at [367, 191] on div at bounding box center [346, 185] width 55 height 11
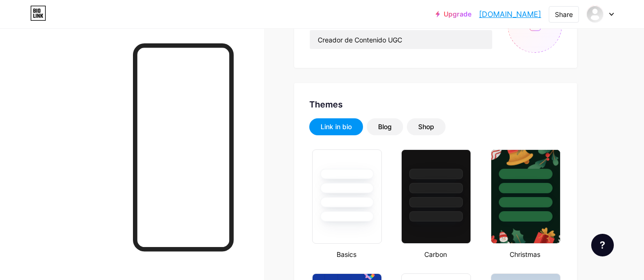
scroll to position [133, 0]
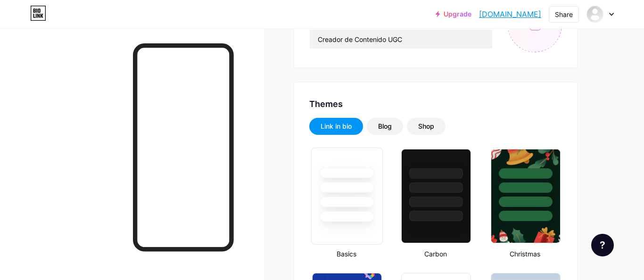
click at [357, 186] on div at bounding box center [346, 187] width 55 height 11
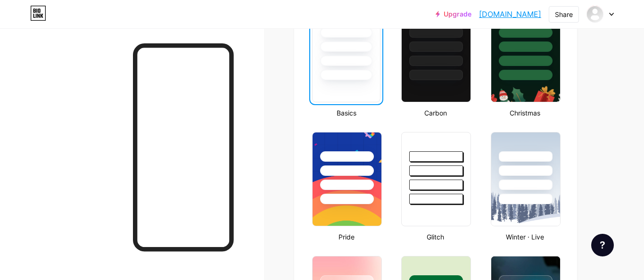
scroll to position [256, 0]
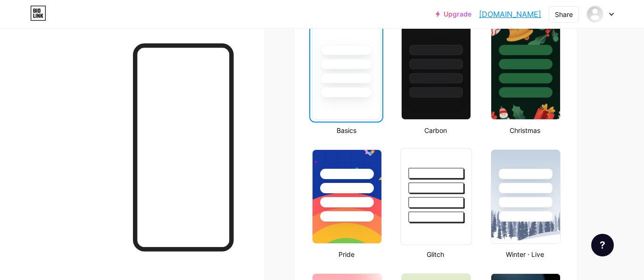
click at [437, 204] on div at bounding box center [436, 202] width 55 height 11
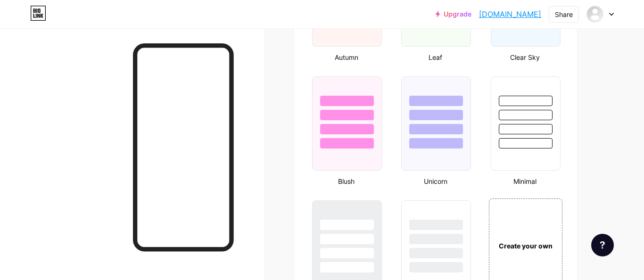
scroll to position [0, 0]
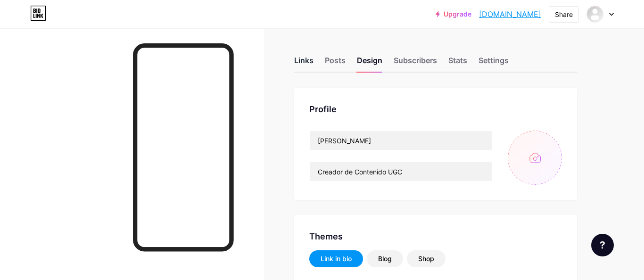
click at [306, 59] on div "Links" at bounding box center [303, 63] width 19 height 17
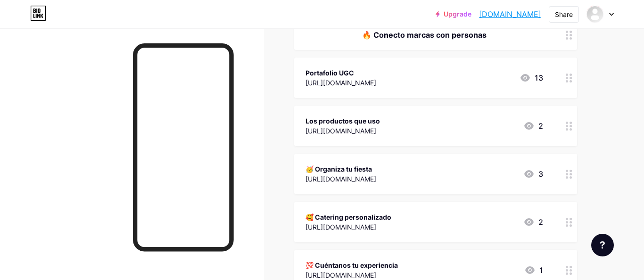
scroll to position [125, 0]
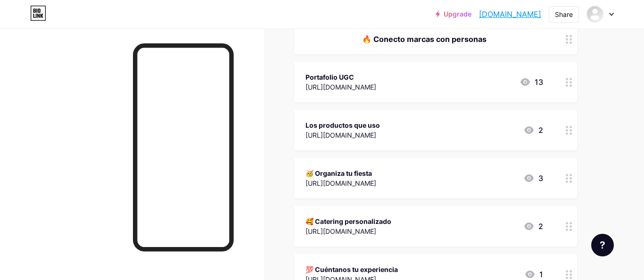
click at [568, 129] on circle at bounding box center [567, 130] width 2 height 2
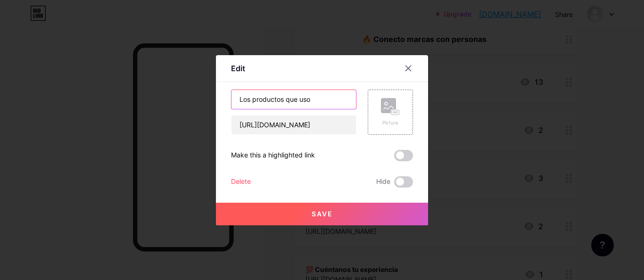
click at [304, 105] on input "Los productos que uso" at bounding box center [294, 99] width 125 height 19
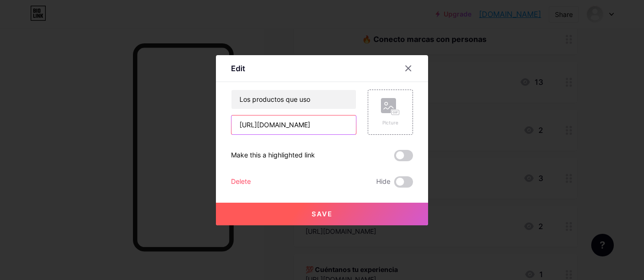
click at [311, 133] on input "[URL][DOMAIN_NAME]" at bounding box center [294, 125] width 125 height 19
click at [311, 131] on input "[URL][DOMAIN_NAME]" at bounding box center [294, 125] width 125 height 19
click at [311, 130] on input "[URL][DOMAIN_NAME]" at bounding box center [294, 125] width 125 height 19
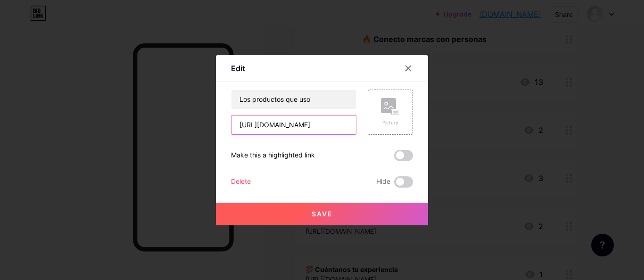
click at [311, 130] on input "[URL][DOMAIN_NAME]" at bounding box center [294, 125] width 125 height 19
paste input "GvLbAmgs"
type input "https://co.ashare.me/GvLbAmgs"
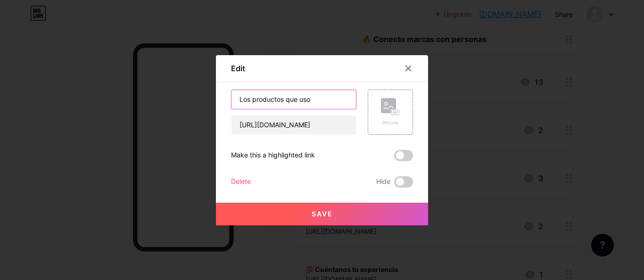
click at [311, 103] on input "Los productos que uso" at bounding box center [294, 99] width 125 height 19
drag, startPoint x: 358, startPoint y: 207, endPoint x: 289, endPoint y: 109, distance: 119.6
click at [289, 109] on div "Kit de Higiene Oral https://co.ashare.me/GvLbAmgs Picture Make this a highlight…" at bounding box center [322, 139] width 182 height 98
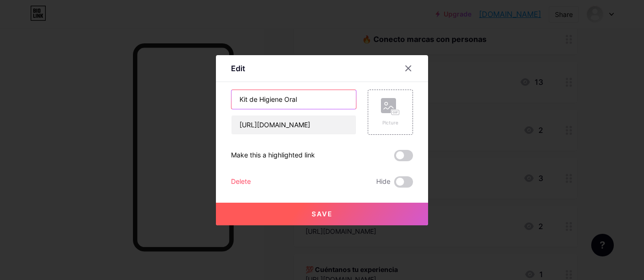
click at [308, 98] on input "Kit de Higiene Oral" at bounding box center [294, 99] width 125 height 19
drag, startPoint x: 309, startPoint y: 97, endPoint x: 220, endPoint y: 96, distance: 89.2
click at [220, 96] on div "Edit Content YouTube Play YouTube video without leaving your page. ADD Vimeo Pl…" at bounding box center [322, 140] width 212 height 170
type input "S"
type input "El secreto de mi sonrisa"
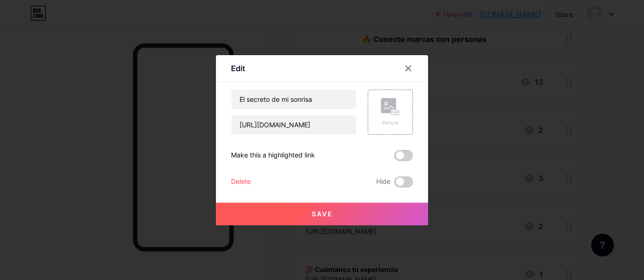
click at [329, 213] on span "Save" at bounding box center [322, 214] width 21 height 8
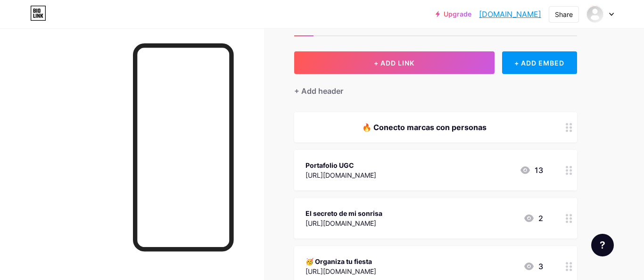
scroll to position [33, 0]
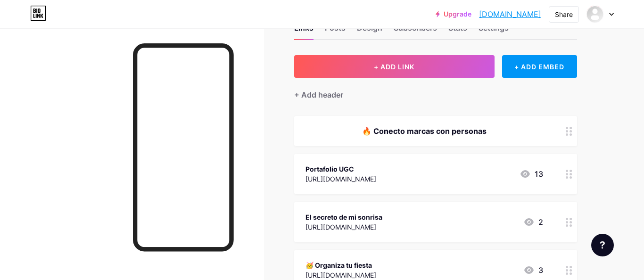
click at [570, 224] on icon at bounding box center [569, 222] width 7 height 9
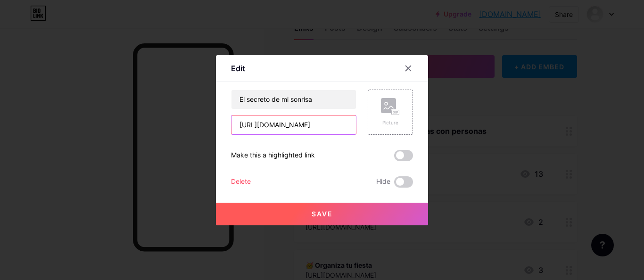
click at [318, 122] on input "https://co.ashare.me/GvLbAmgs" at bounding box center [294, 125] width 125 height 19
paste input "rfzxqbar"
type input "https://co.ashare.me/rfzxqbar"
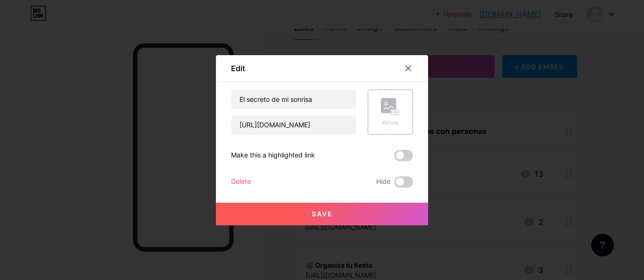
click at [339, 215] on button "Save" at bounding box center [322, 214] width 212 height 23
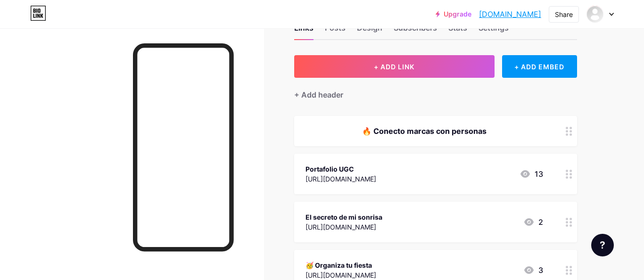
drag, startPoint x: 404, startPoint y: 227, endPoint x: 303, endPoint y: 227, distance: 100.5
click at [303, 227] on div "El secreto de mi sonrisa https://co.ashare.me/rfzxqbar 2" at bounding box center [435, 222] width 283 height 41
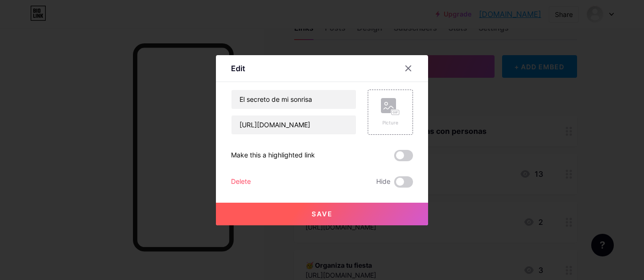
copy div "https://co.ashare.me/rfzxqbar"
click at [333, 128] on input "https://co.ashare.me/rfzxqbar" at bounding box center [294, 125] width 125 height 19
click at [409, 69] on icon at bounding box center [408, 68] width 5 height 5
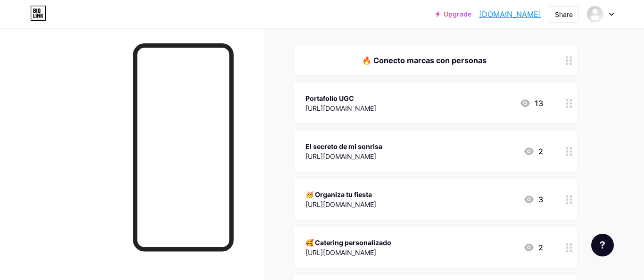
scroll to position [106, 0]
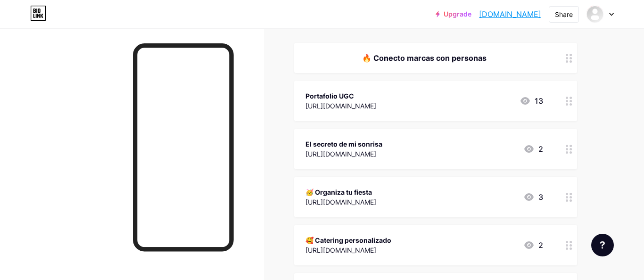
click at [569, 148] on icon at bounding box center [569, 149] width 7 height 9
click at [400, 56] on div "Edit Content YouTube Play YouTube video without leaving your page. ADD Vimeo Pl…" at bounding box center [322, 140] width 212 height 170
click at [411, 66] on icon at bounding box center [409, 69] width 8 height 8
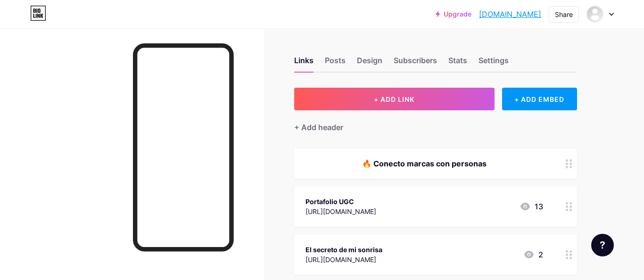
scroll to position [16, 0]
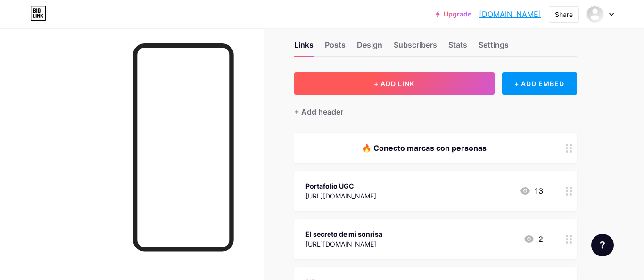
click at [443, 86] on button "+ ADD LINK" at bounding box center [394, 83] width 201 height 23
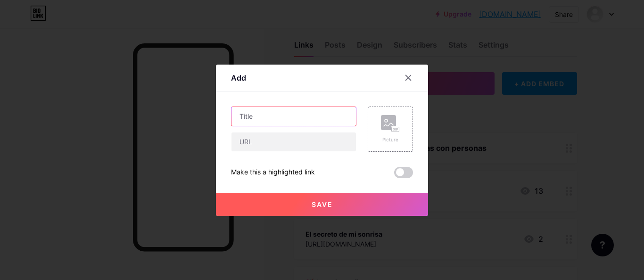
click at [257, 125] on input "text" at bounding box center [294, 116] width 125 height 19
type input "P"
type input "Tours en Santa Marta"
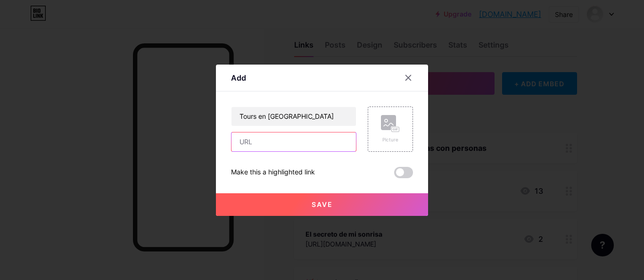
click at [273, 142] on input "text" at bounding box center [294, 142] width 125 height 19
